Goal: Information Seeking & Learning: Learn about a topic

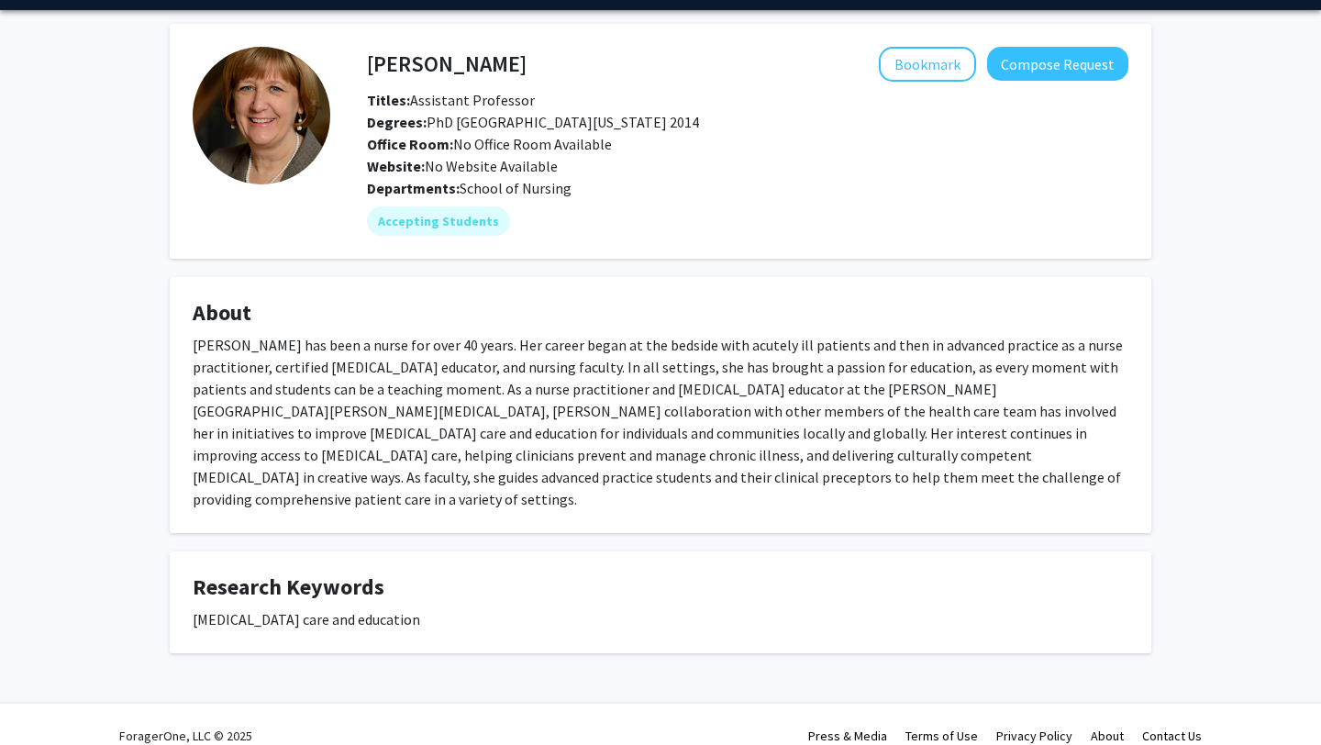
scroll to position [46, 0]
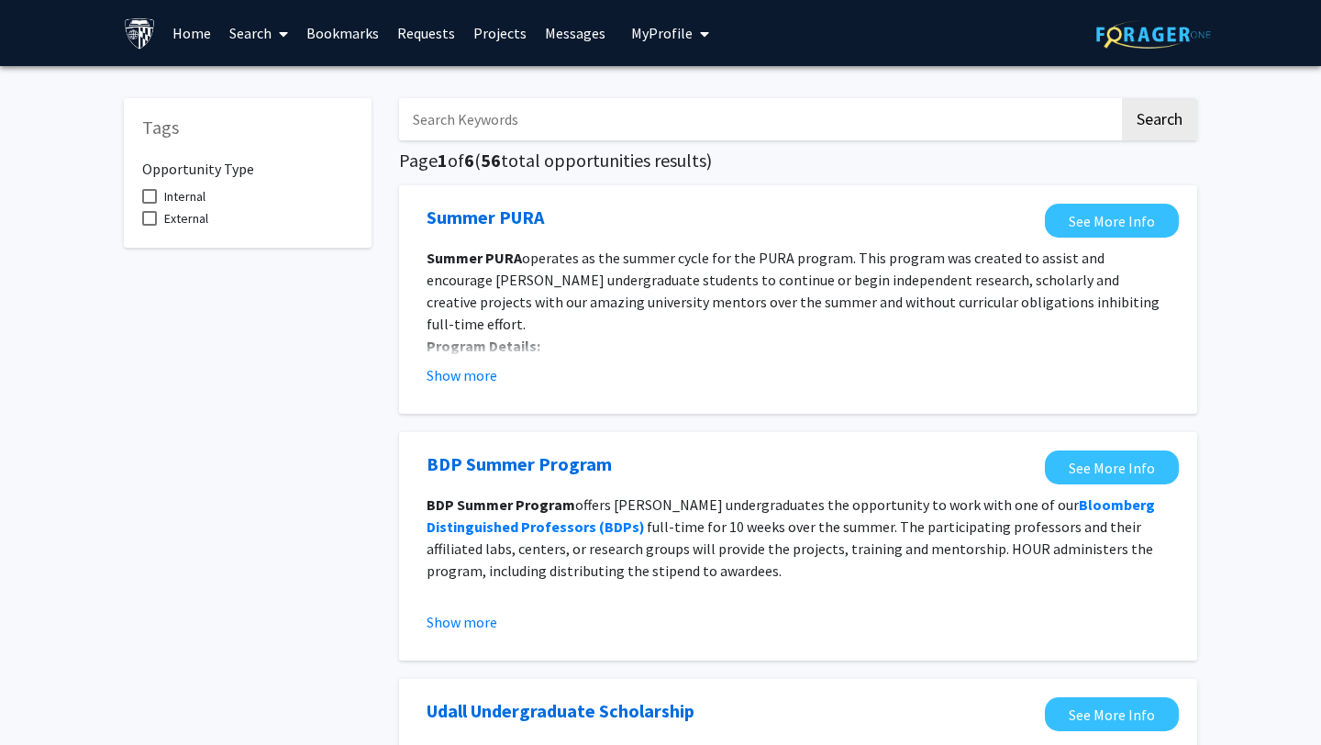
click at [561, 111] on input "Search Keywords" at bounding box center [759, 119] width 720 height 42
click at [1122, 98] on button "Search" at bounding box center [1159, 119] width 75 height 42
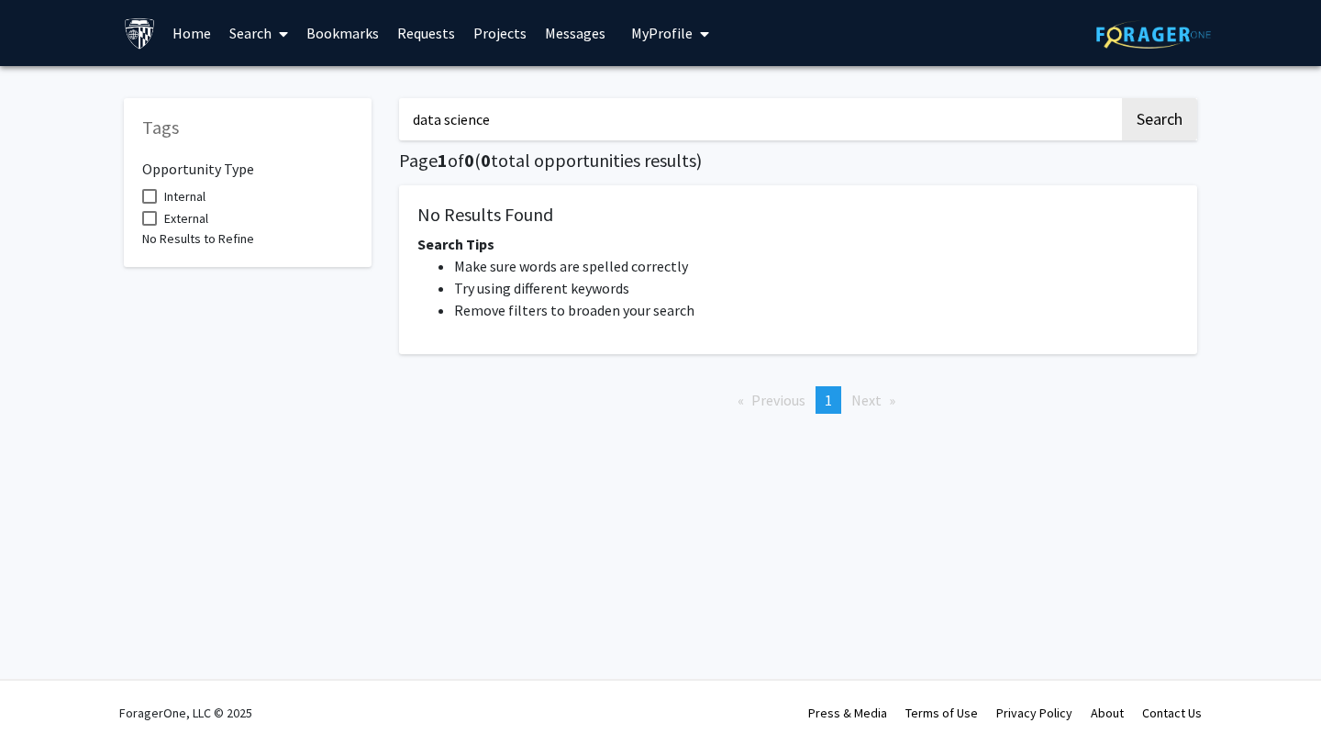
type input "data science"
click at [1122, 98] on button "Search" at bounding box center [1159, 119] width 75 height 42
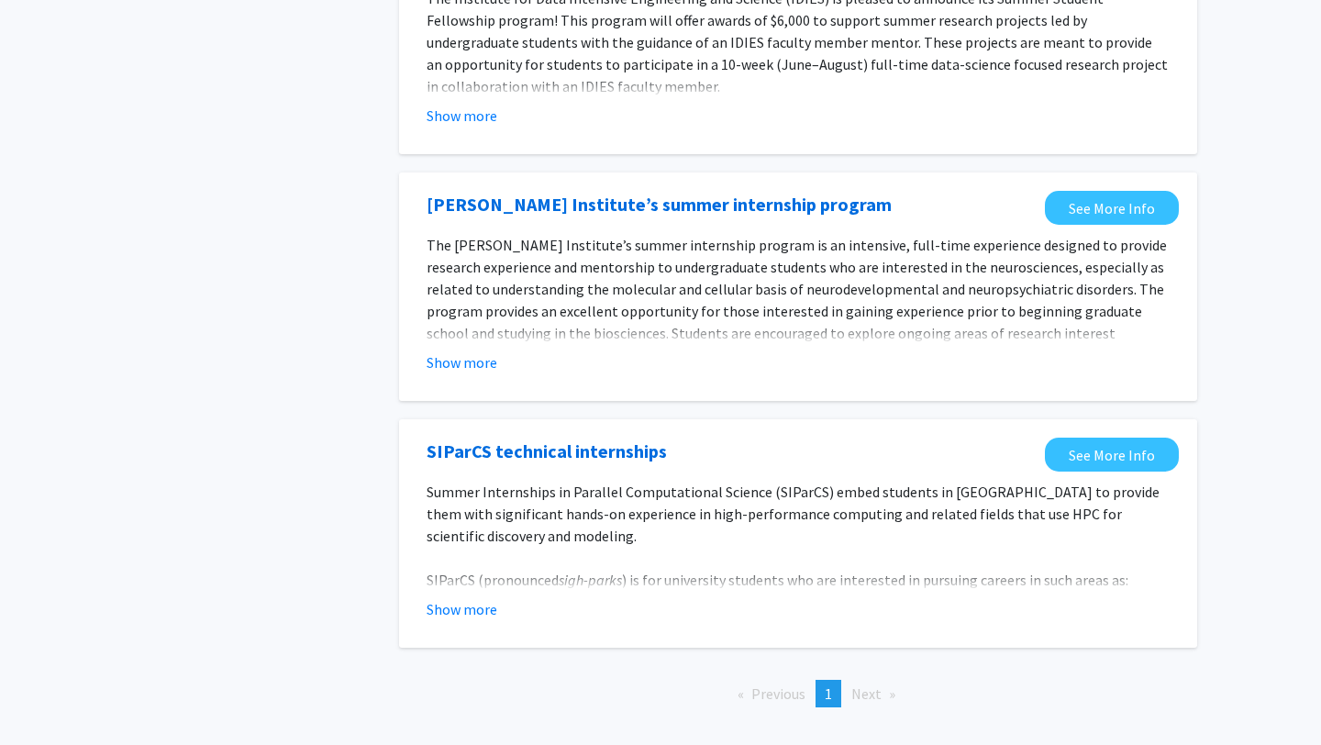
scroll to position [258, 0]
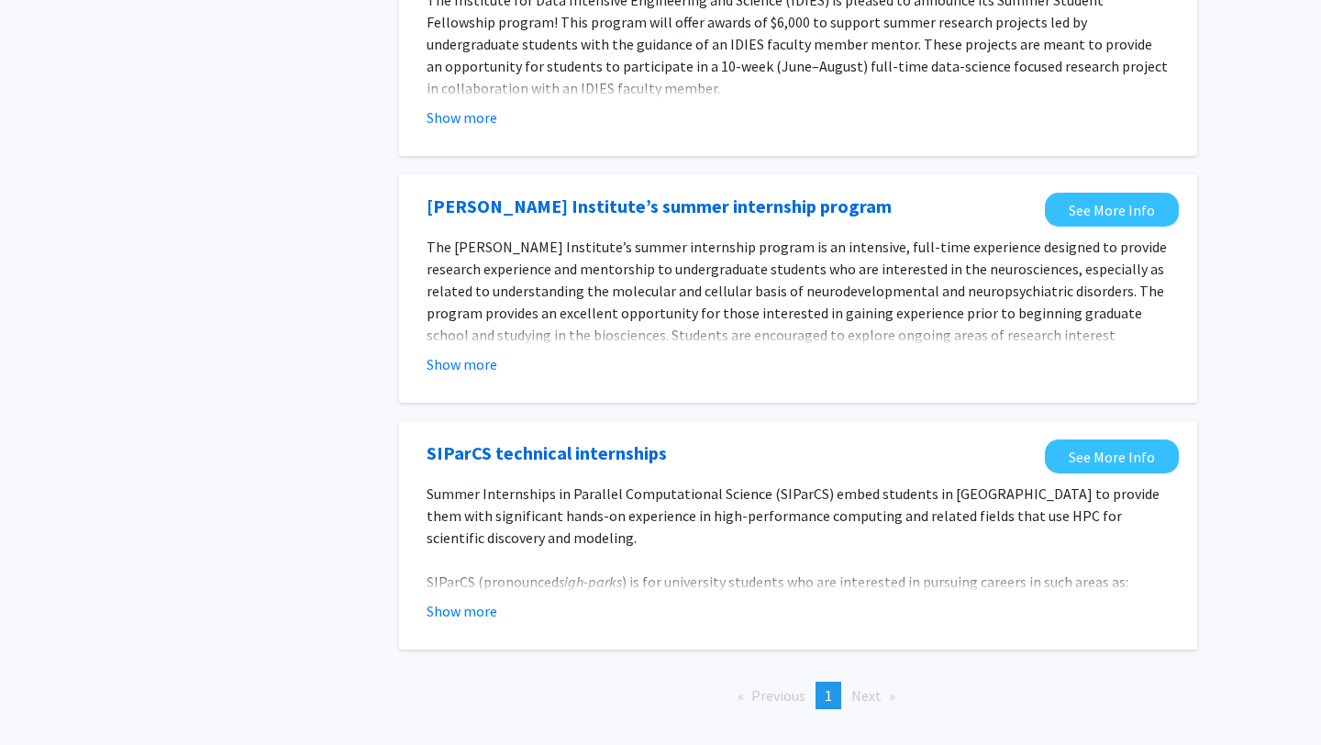
click at [855, 700] on span "Next page" at bounding box center [866, 695] width 30 height 18
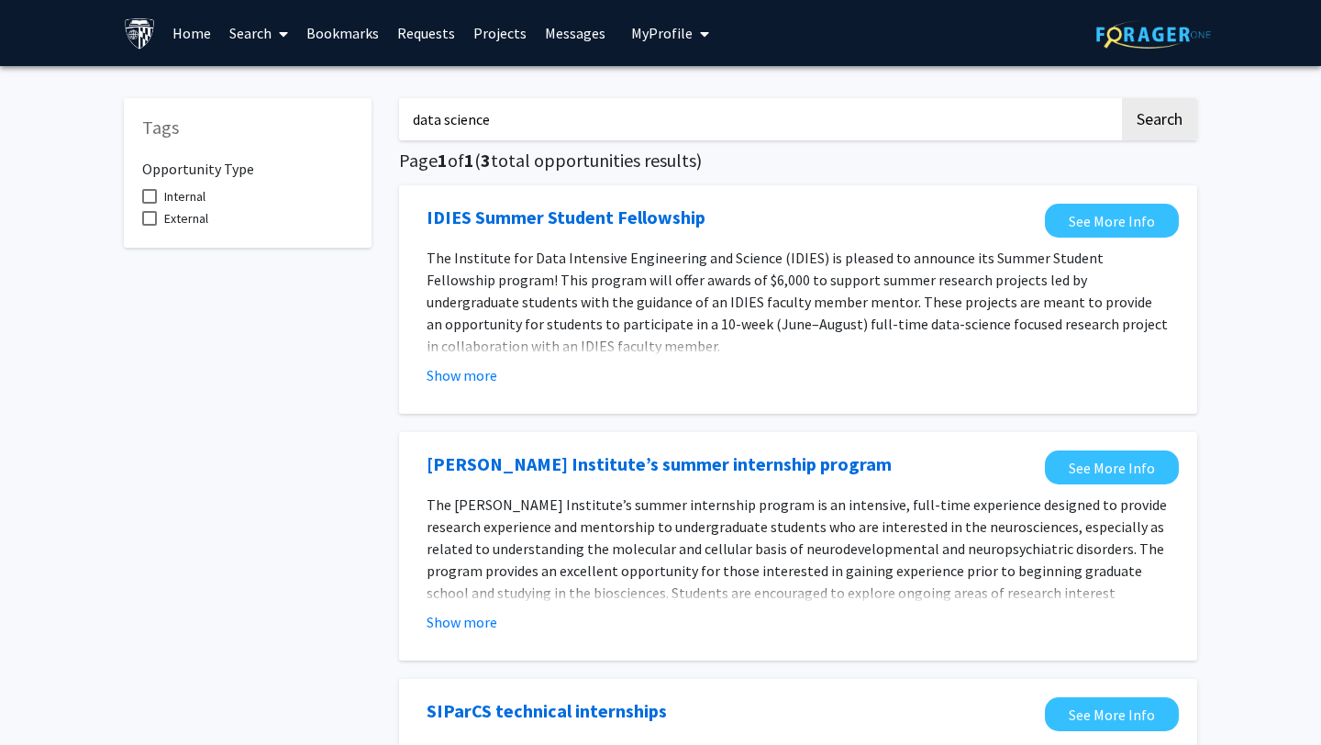
click at [498, 37] on link "Projects" at bounding box center [500, 33] width 72 height 64
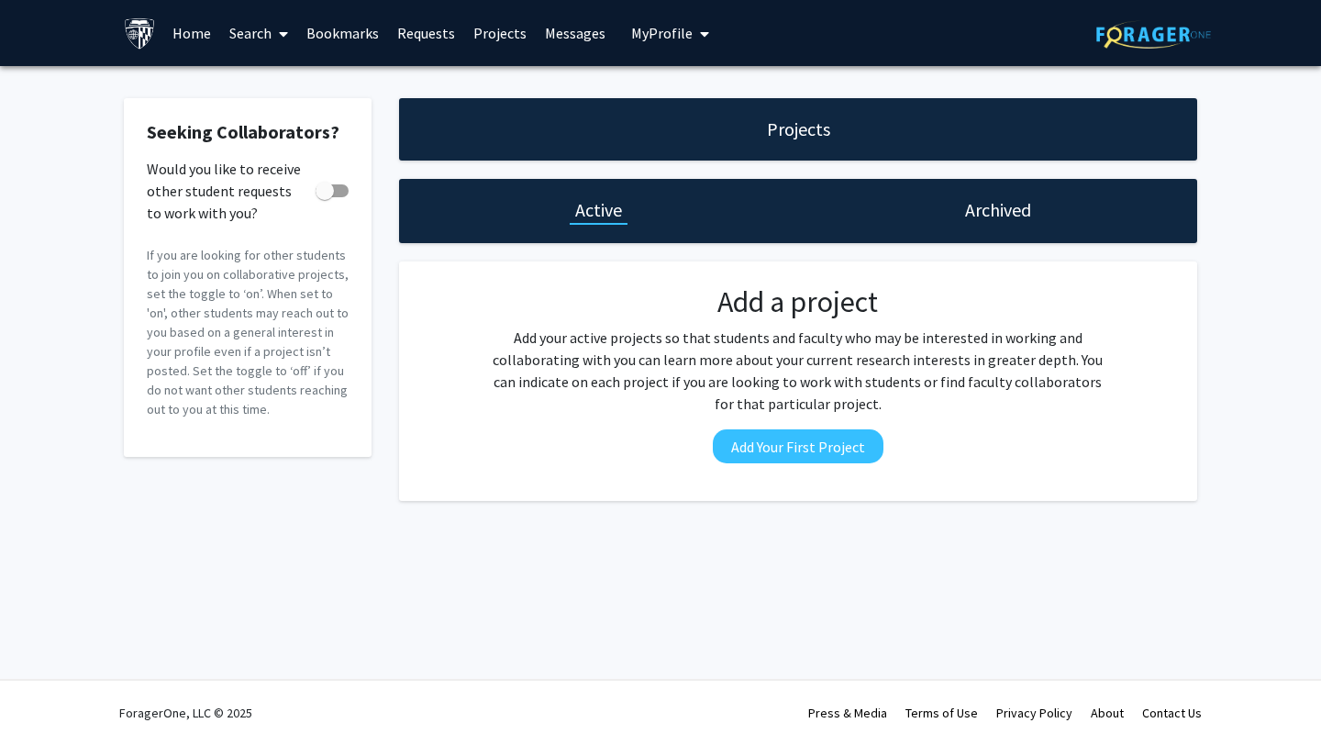
click at [582, 220] on h1 "Active" at bounding box center [598, 210] width 47 height 26
click at [749, 121] on div "Projects" at bounding box center [798, 129] width 798 height 62
click at [275, 29] on span at bounding box center [280, 34] width 17 height 64
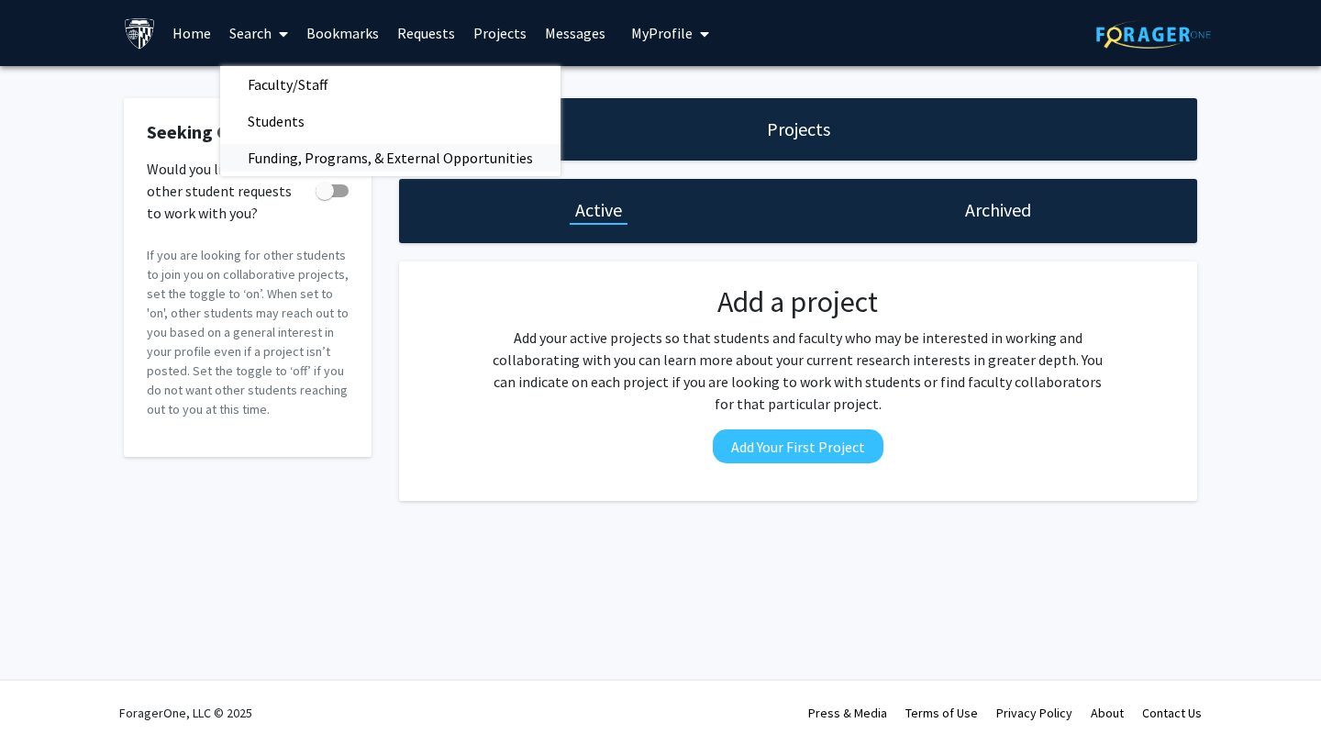
click at [271, 150] on span "Funding, Programs, & External Opportunities" at bounding box center [390, 157] width 340 height 37
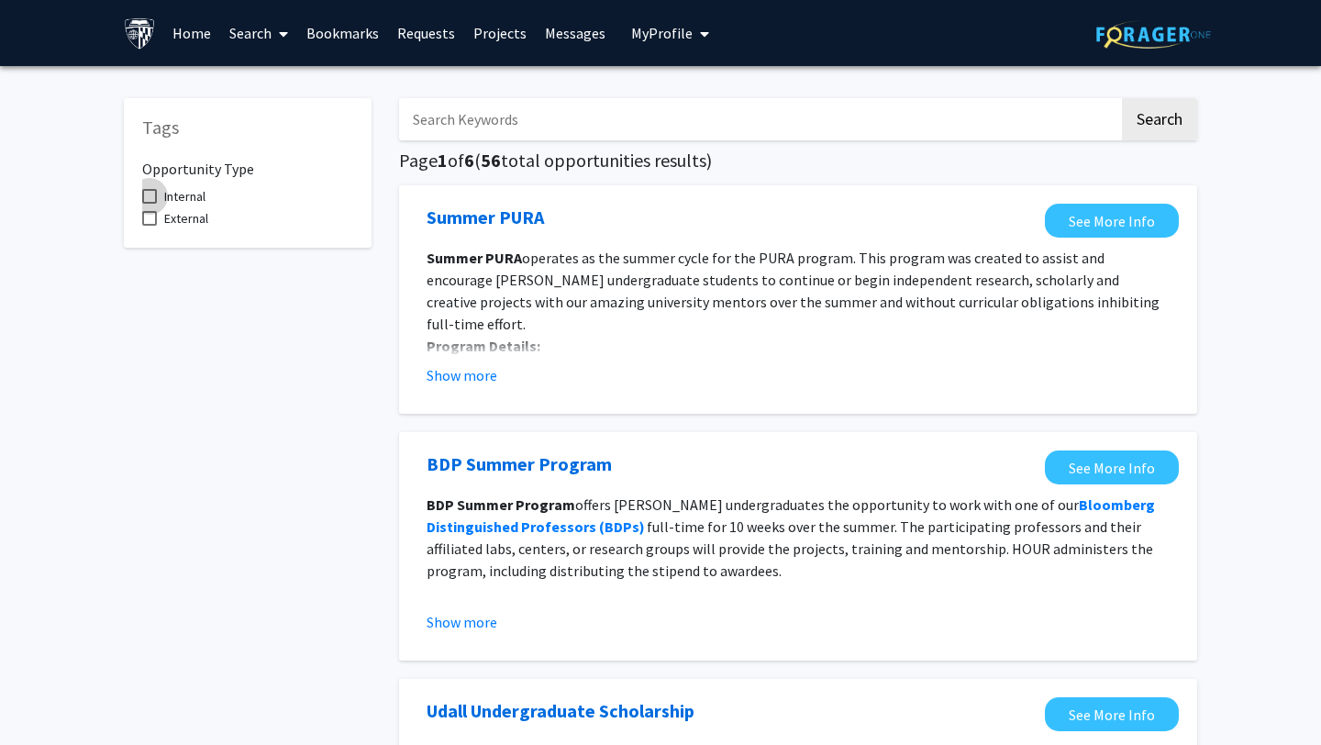
click at [172, 188] on span "Internal" at bounding box center [184, 196] width 41 height 22
click at [150, 204] on input "Internal" at bounding box center [149, 204] width 1 height 1
click at [160, 197] on label "Internal" at bounding box center [173, 196] width 63 height 22
click at [150, 204] on input "Internal" at bounding box center [149, 204] width 1 height 1
checkbox input "false"
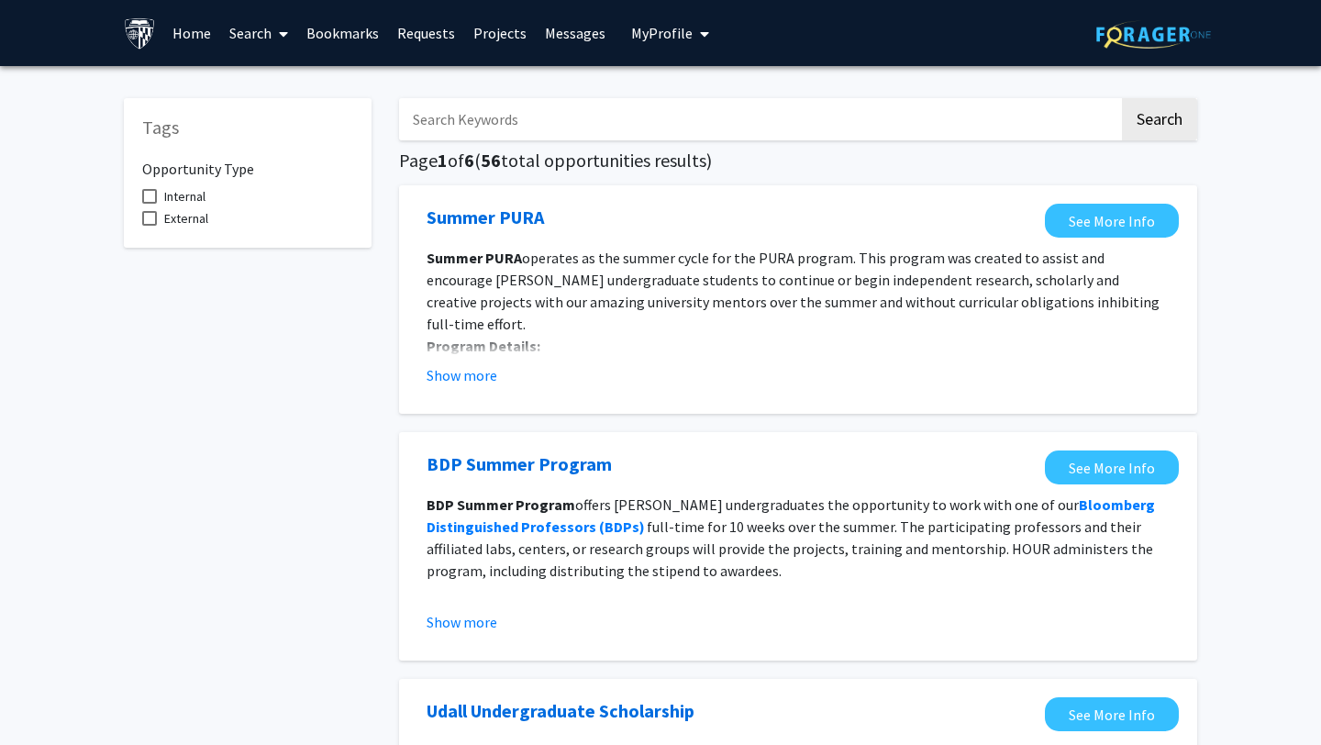
click at [506, 130] on input "Search Keywords" at bounding box center [759, 119] width 720 height 42
click at [1122, 98] on button "Search" at bounding box center [1159, 119] width 75 height 42
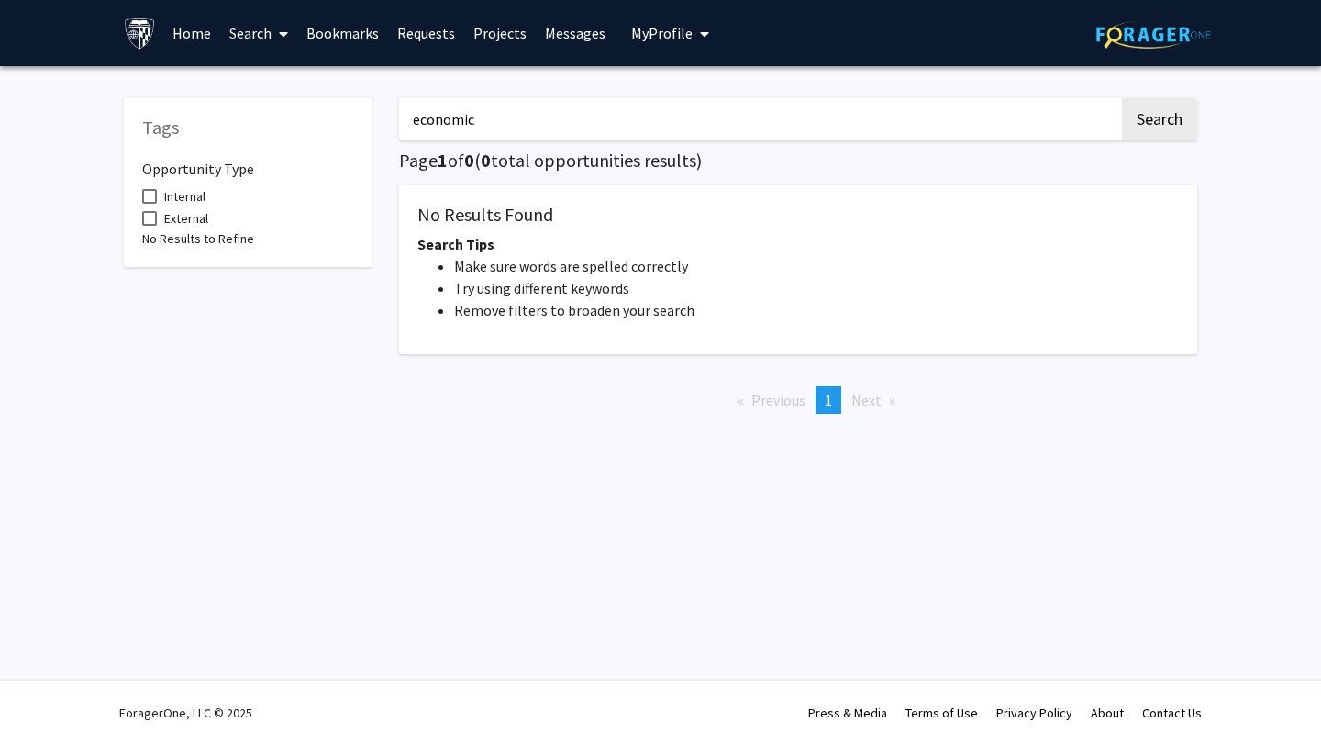
click at [1122, 98] on button "Search" at bounding box center [1159, 119] width 75 height 42
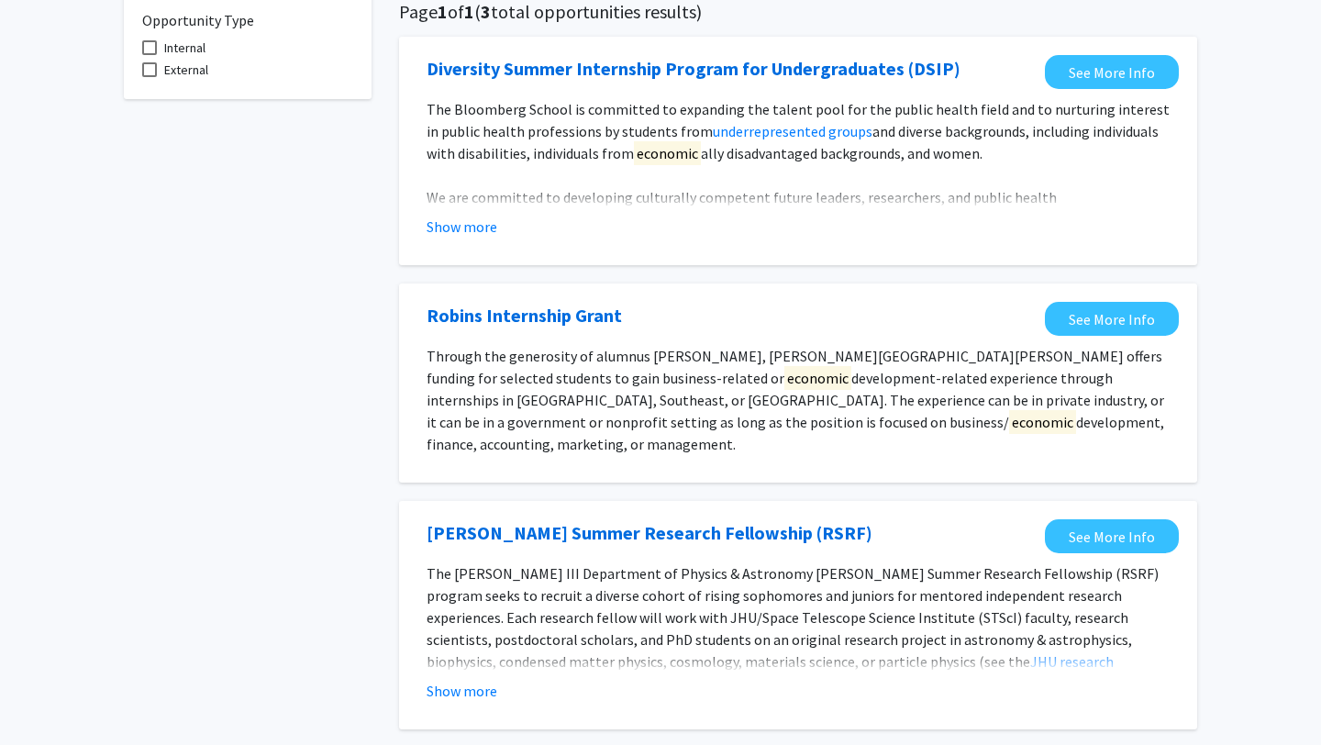
scroll to position [150, 0]
type input "economi"
